Goal: Find specific page/section: Find specific page/section

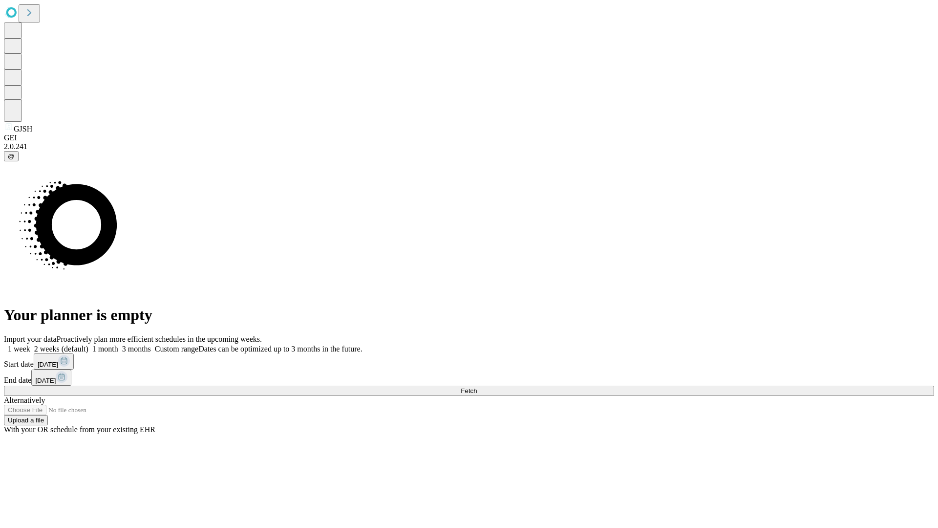
click at [477, 387] on span "Fetch" at bounding box center [469, 390] width 16 height 7
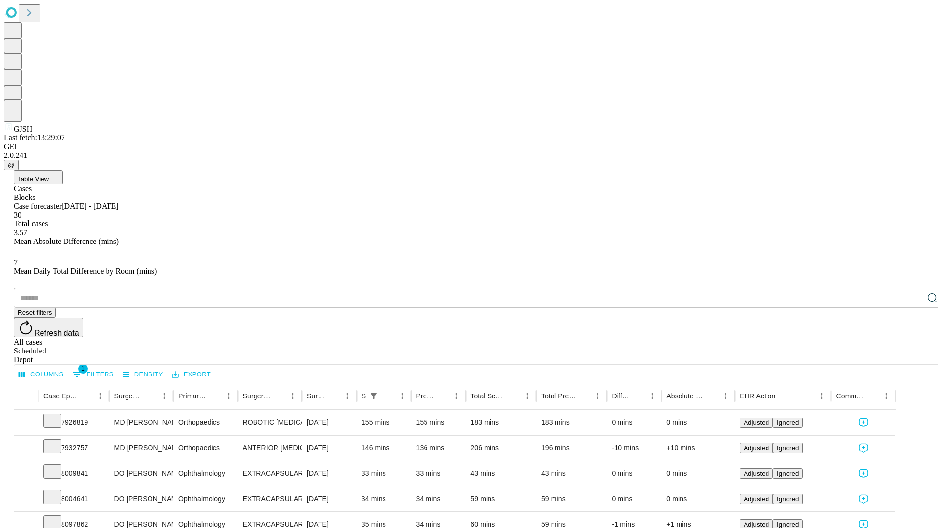
scroll to position [32, 0]
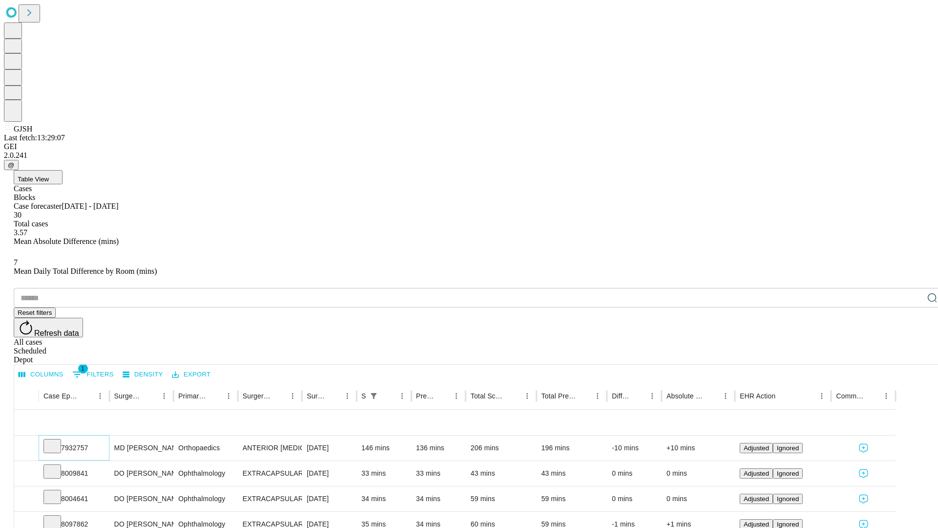
click at [57, 440] on icon at bounding box center [52, 445] width 10 height 10
